Goal: Task Accomplishment & Management: Manage account settings

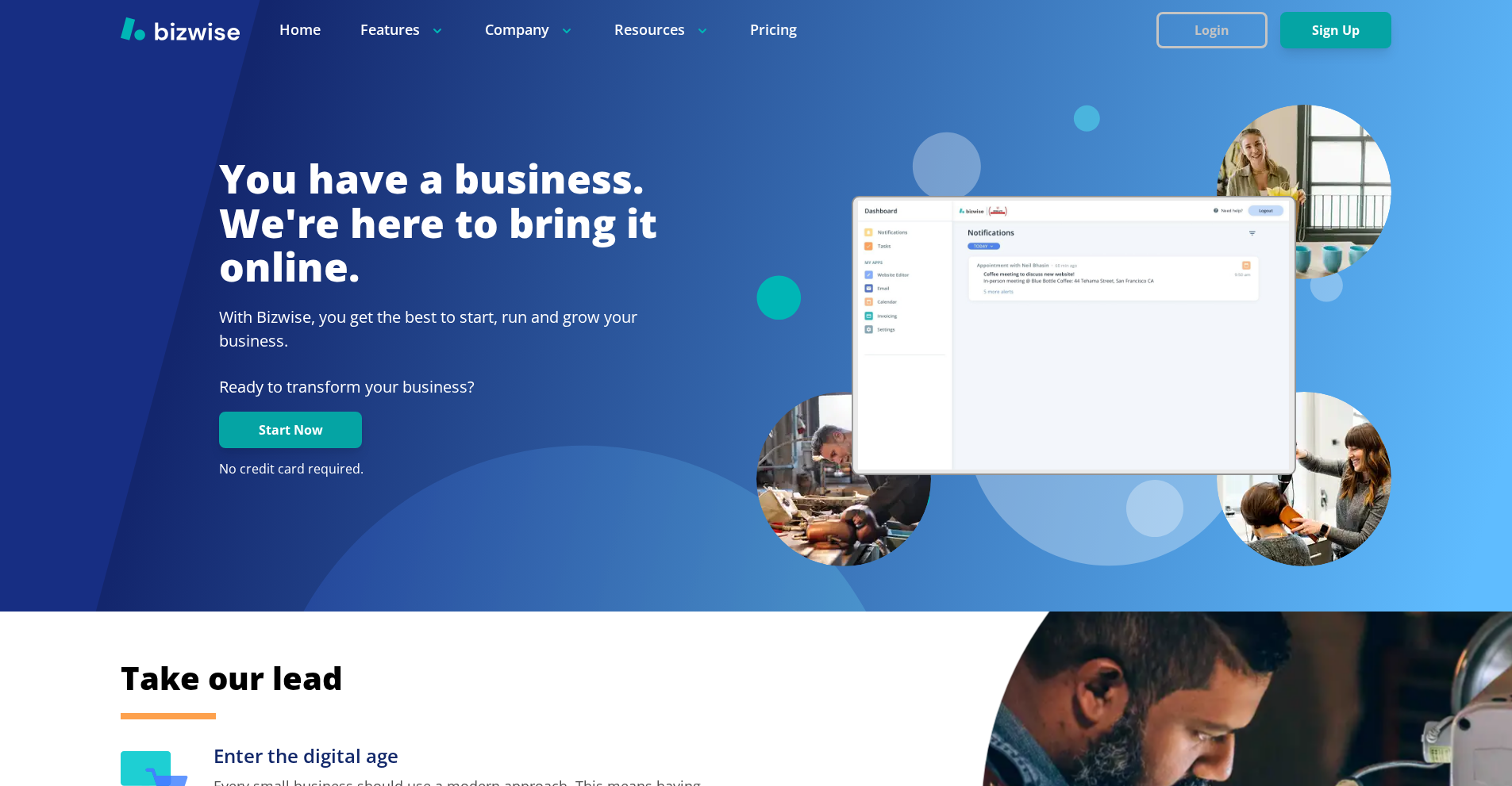
click at [1214, 27] on button "Login" at bounding box center [1212, 30] width 111 height 37
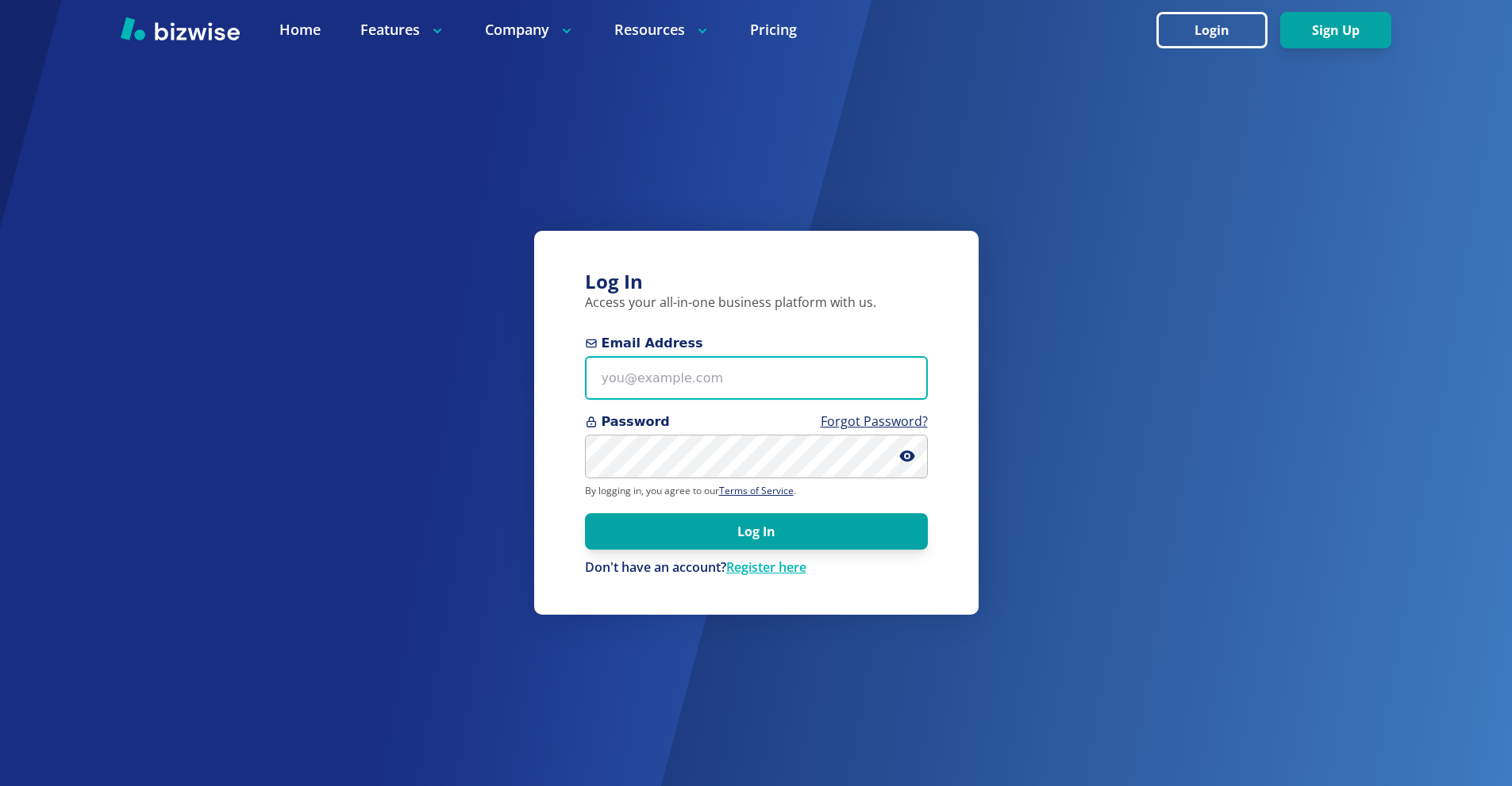
click at [725, 393] on input "Email Address" at bounding box center [756, 378] width 343 height 44
paste input "twagner@tmgihazmat.com"
type input "twagner@tmgihazmat.com"
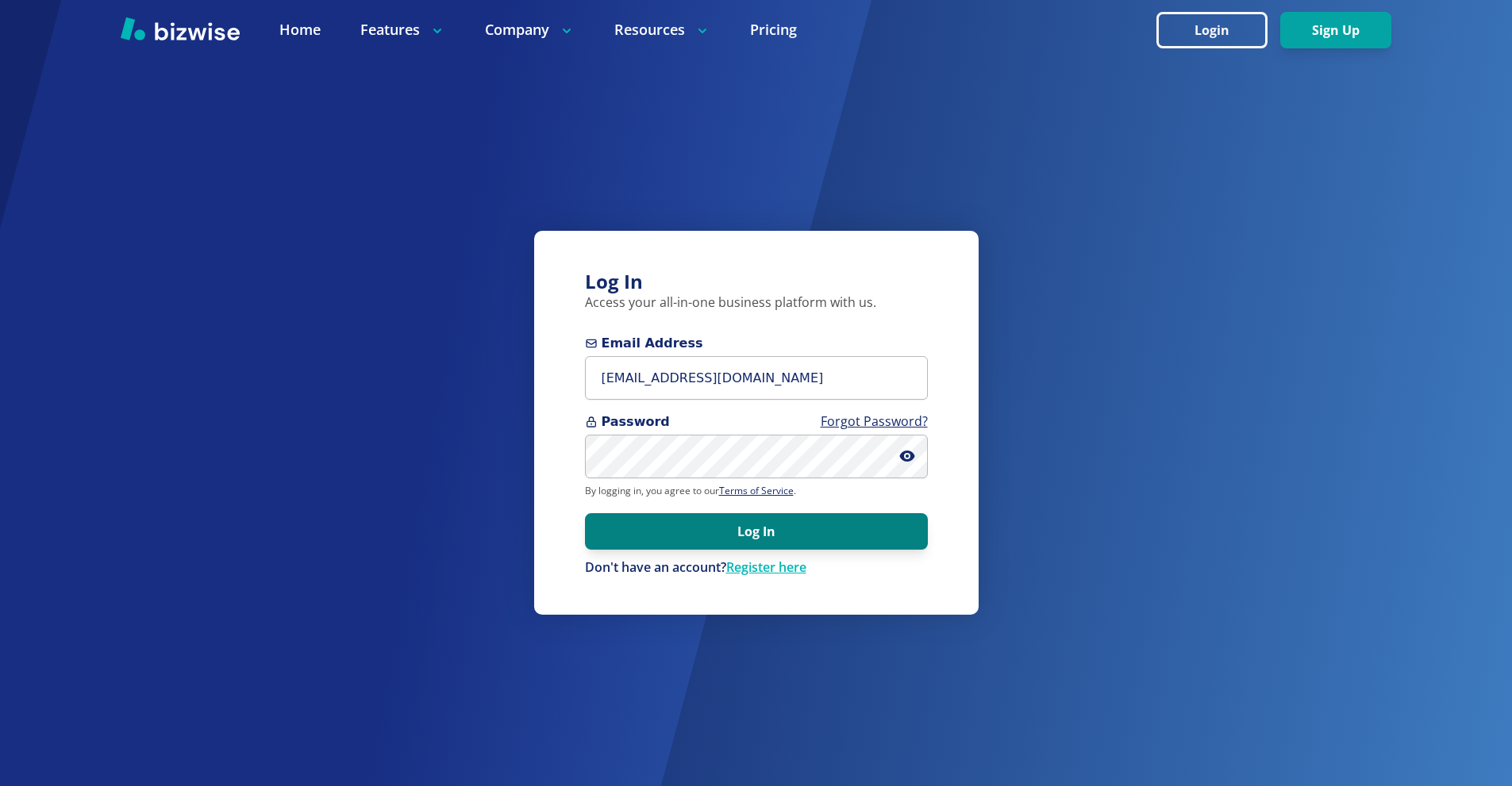
click at [748, 541] on button "Log In" at bounding box center [756, 532] width 343 height 37
